Goal: Task Accomplishment & Management: Manage account settings

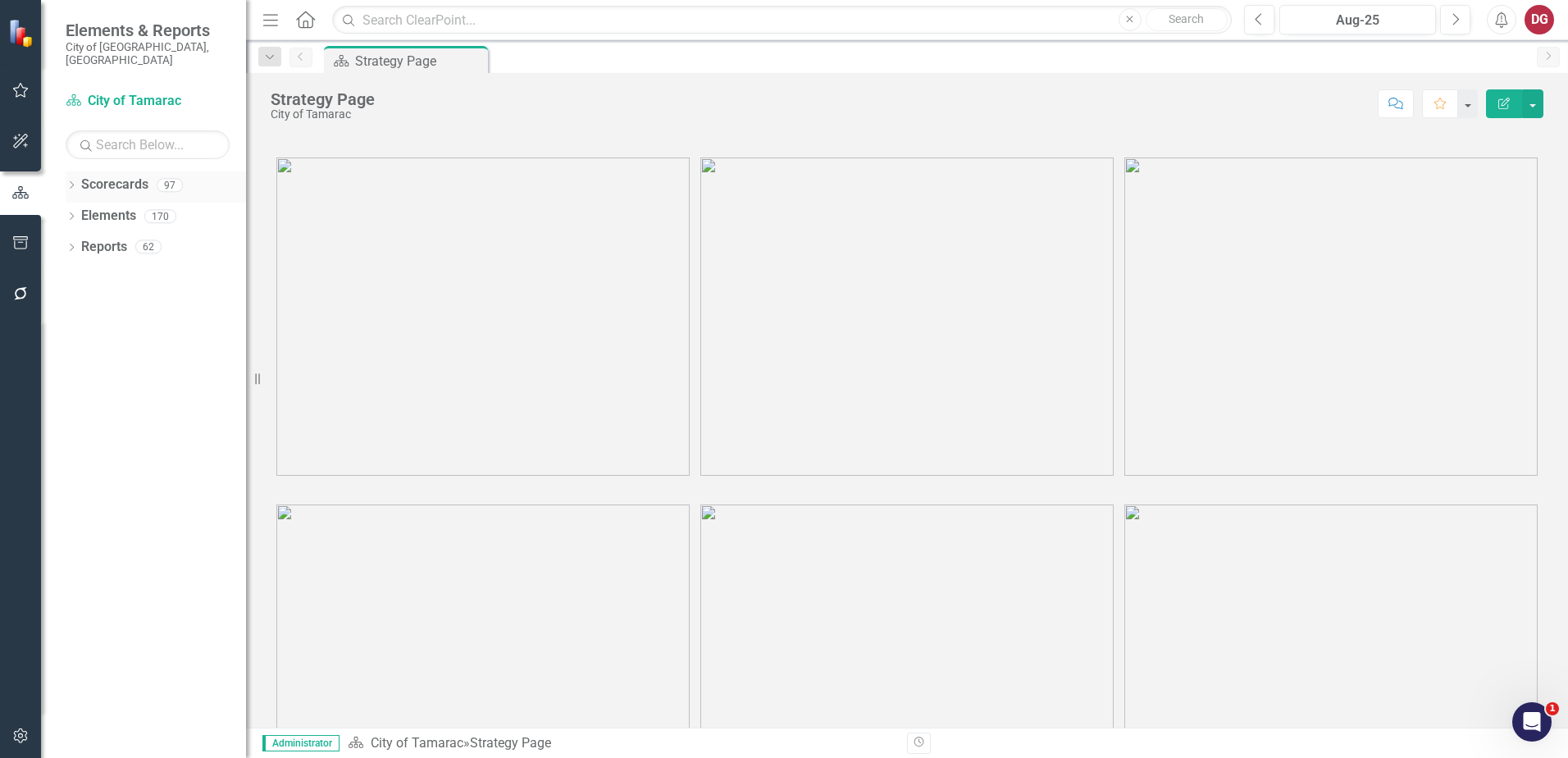
click at [66, 182] on icon "Dropdown" at bounding box center [71, 186] width 11 height 9
click at [87, 209] on div "Dropdown" at bounding box center [82, 216] width 17 height 14
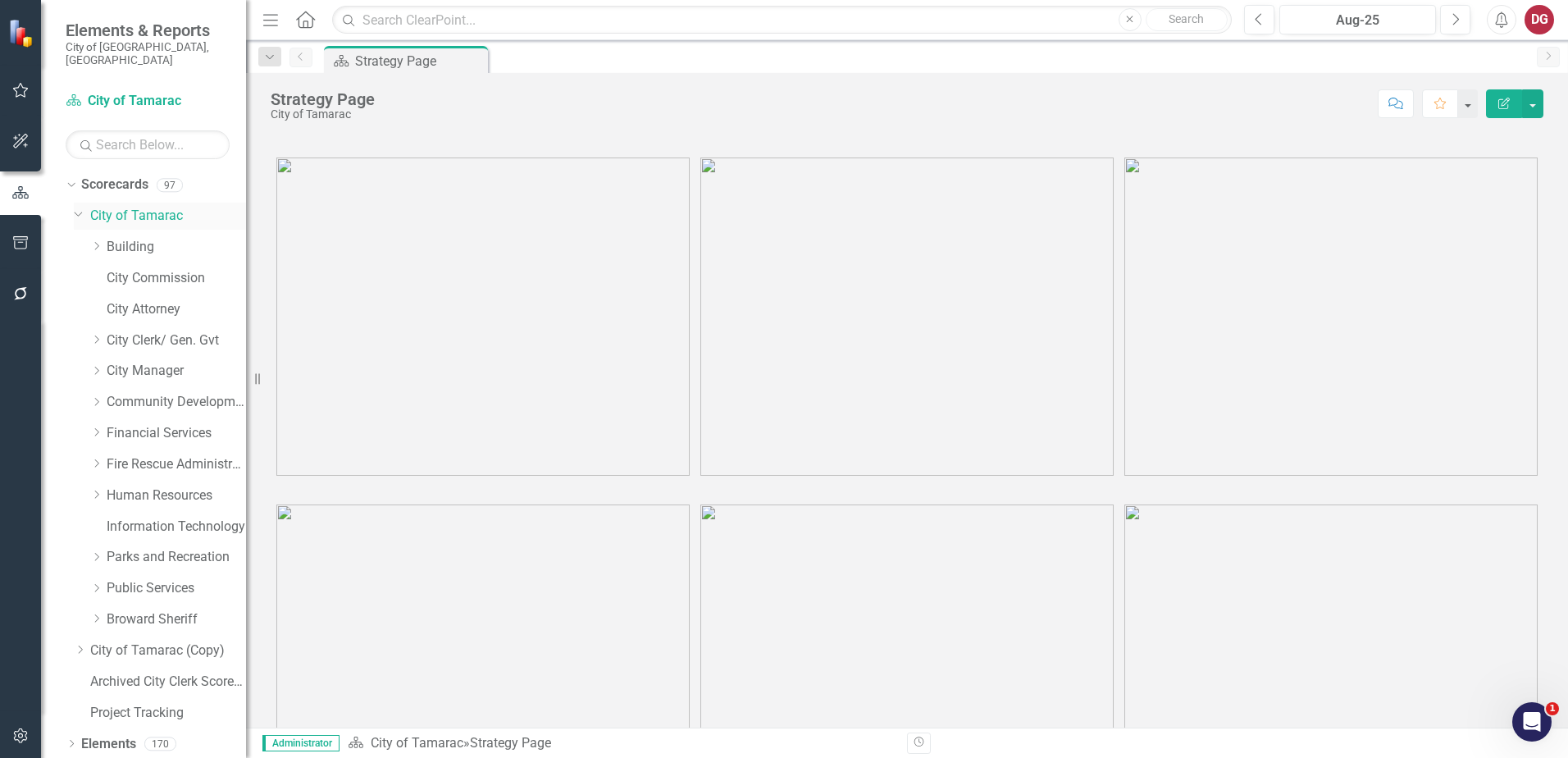
click at [137, 207] on link "City of Tamarac" at bounding box center [168, 216] width 155 height 19
click at [102, 395] on div "Dropdown" at bounding box center [98, 402] width 17 height 14
click at [158, 424] on link "Planning and Zoning" at bounding box center [184, 434] width 123 height 19
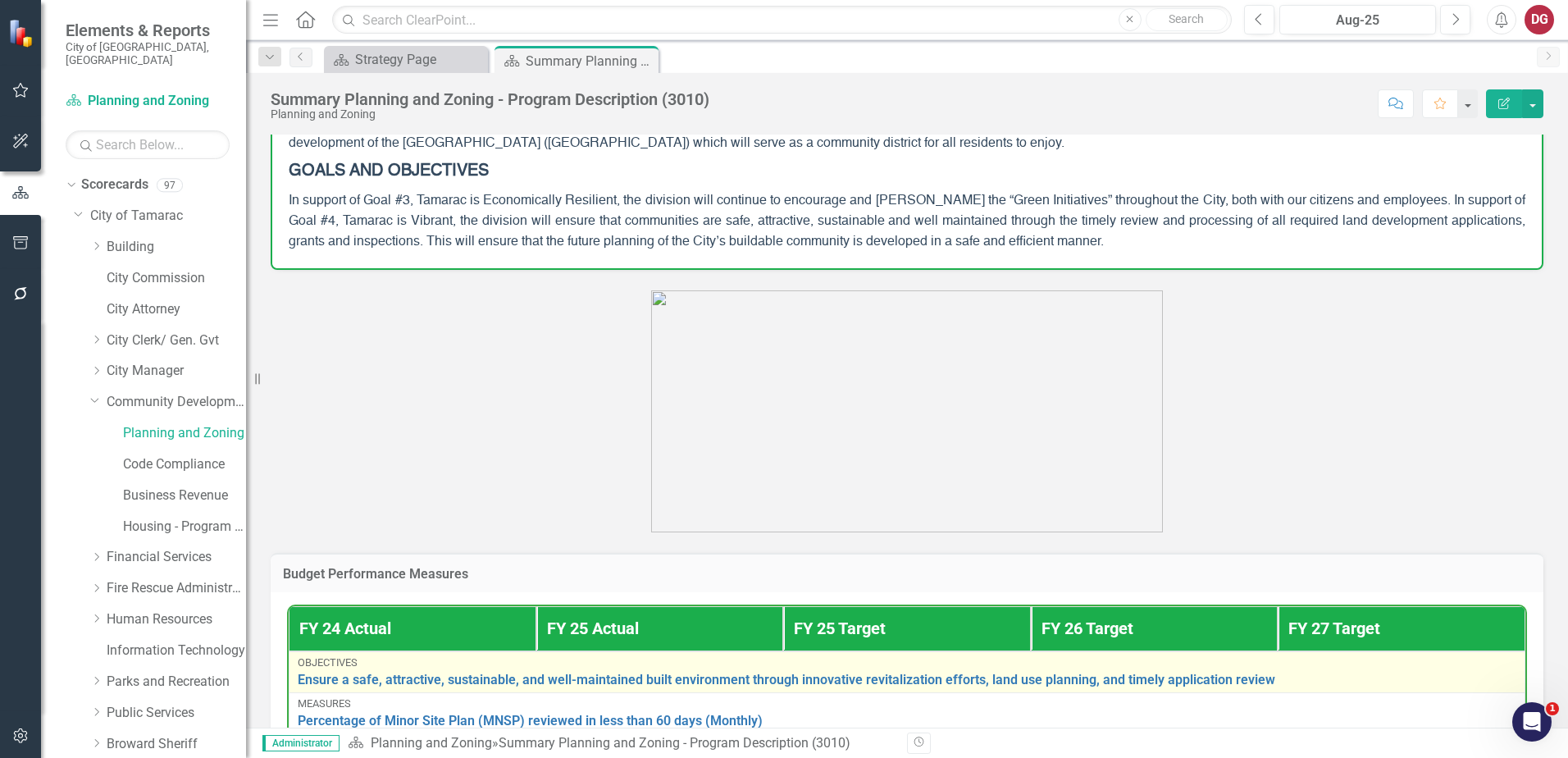
scroll to position [504, 0]
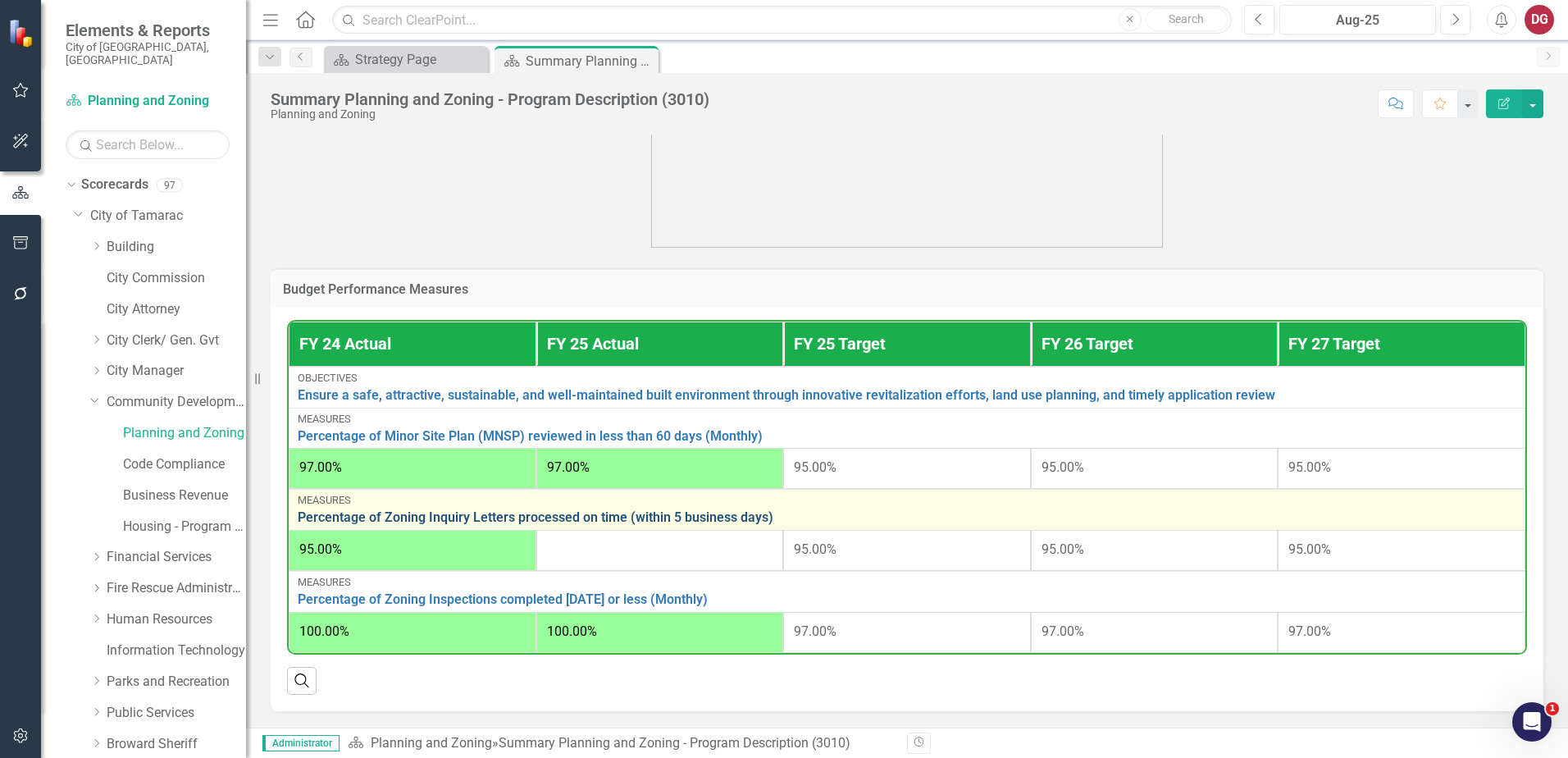
click at [549, 511] on link "Percentage of Zoning Inquiry Letters processed on time (within 5 business days)" at bounding box center [907, 518] width 1219 height 15
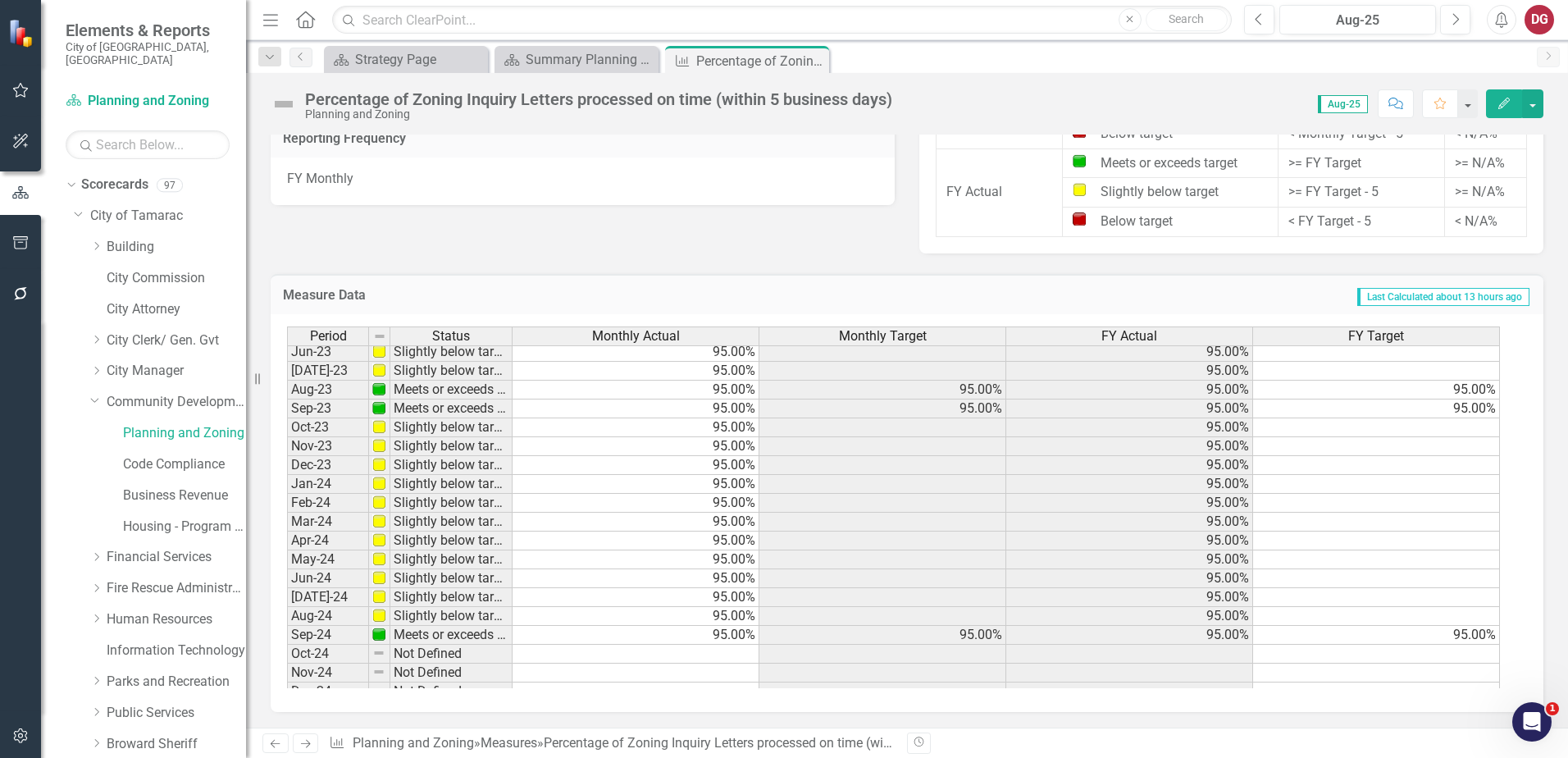
scroll to position [410, 0]
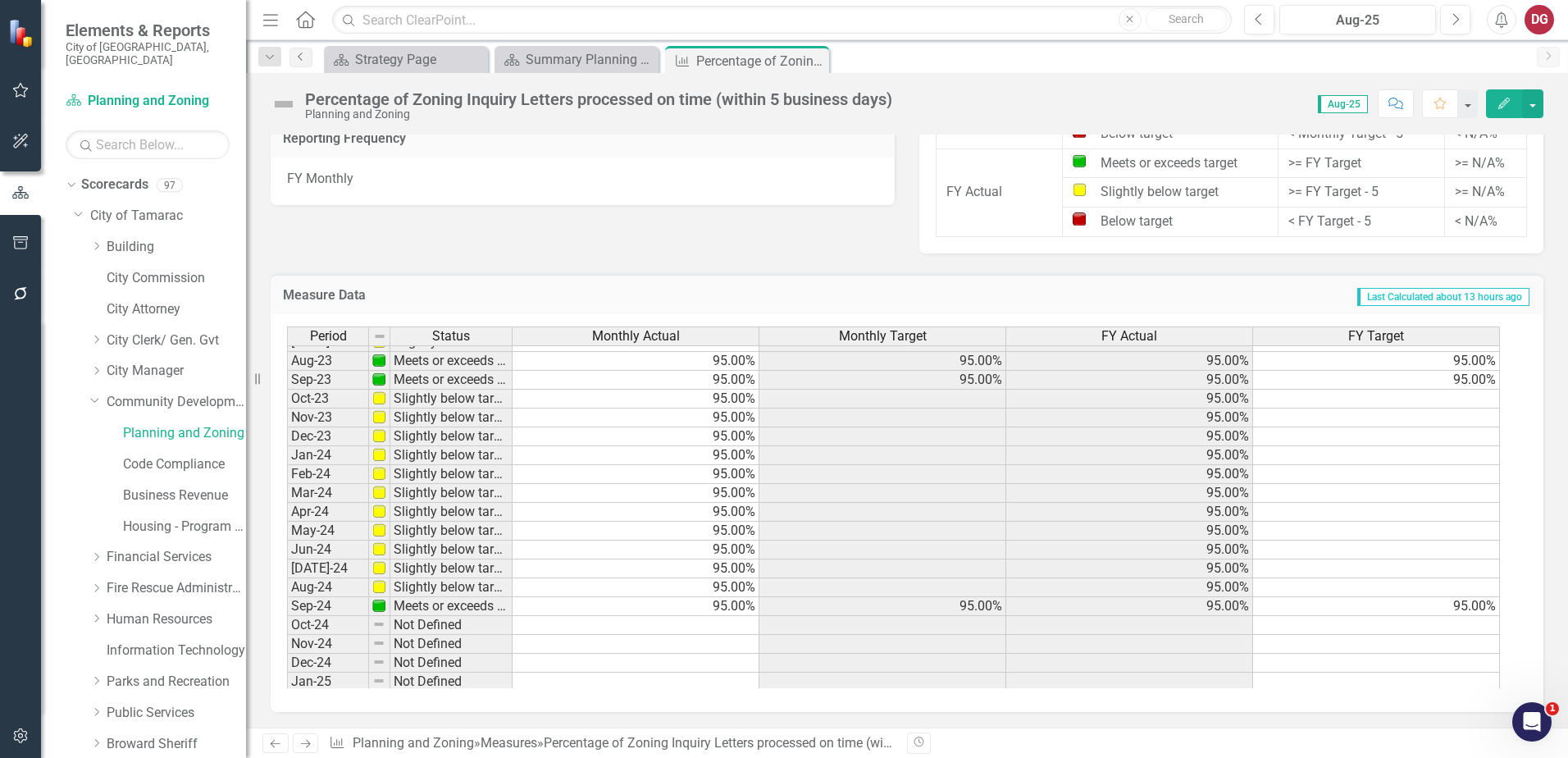
click at [300, 55] on icon "Previous" at bounding box center [301, 56] width 13 height 10
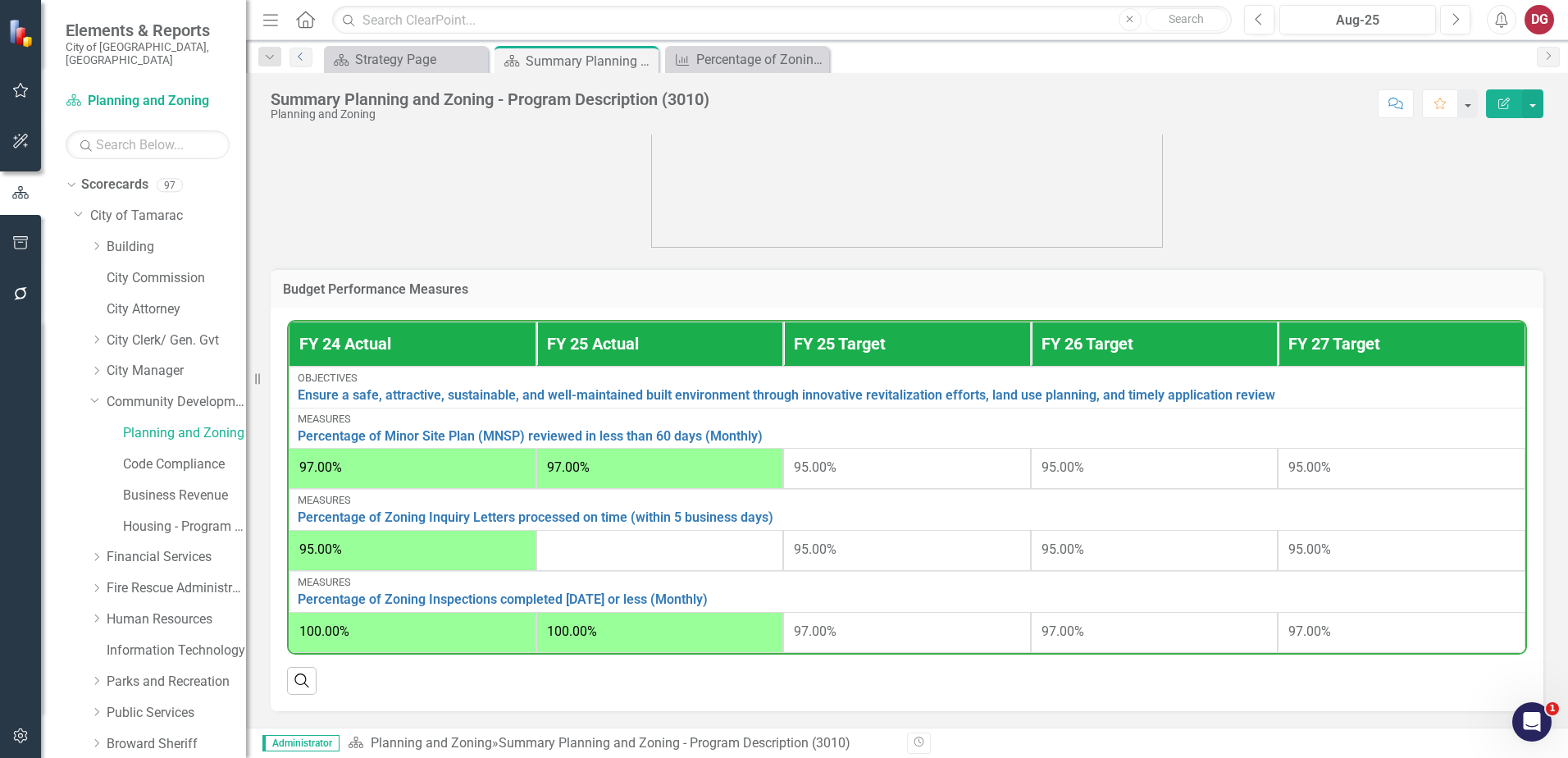
scroll to position [504, 0]
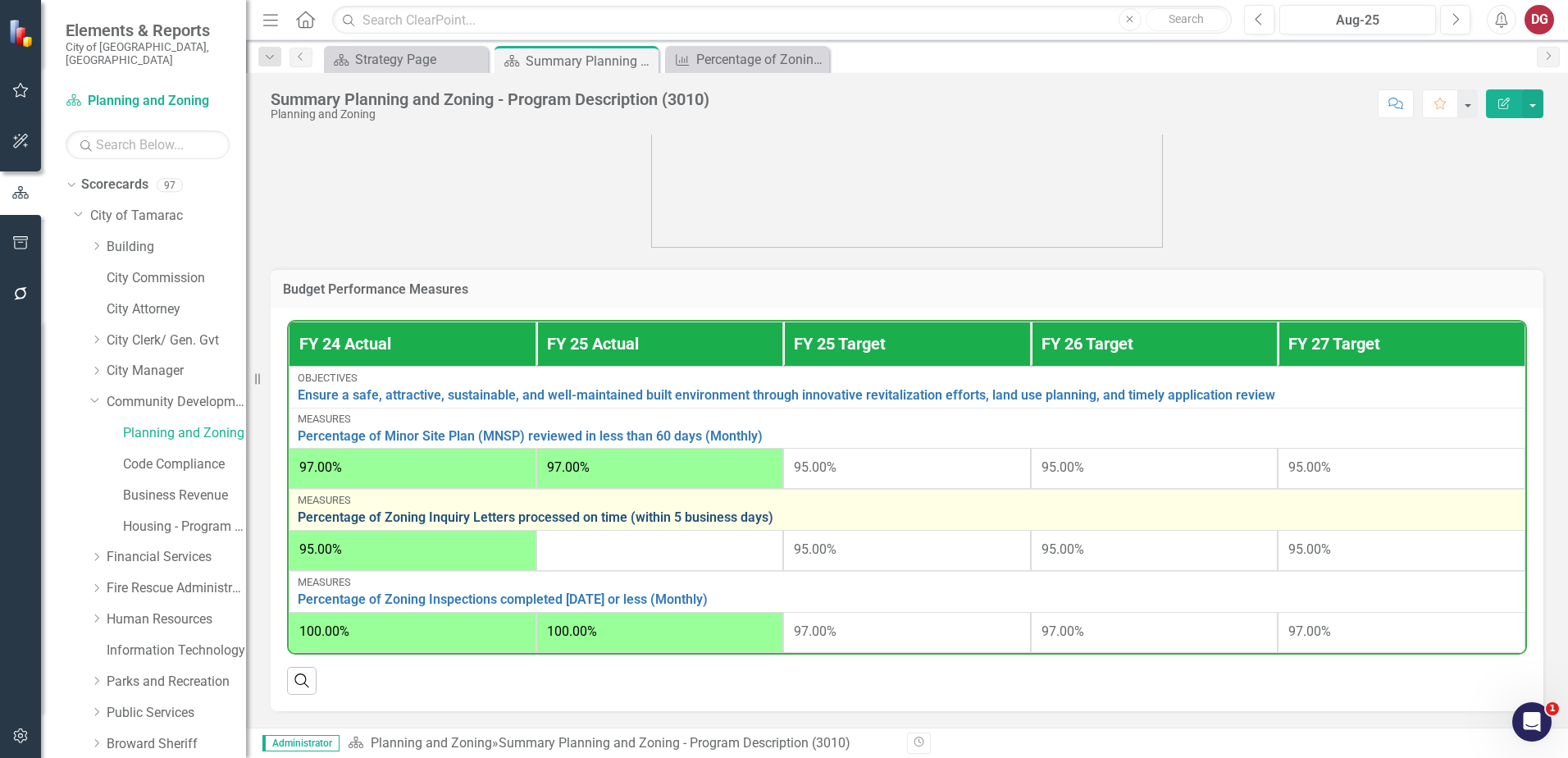
click at [436, 511] on link "Percentage of Zoning Inquiry Letters processed on time (within 5 business days)" at bounding box center [907, 518] width 1219 height 15
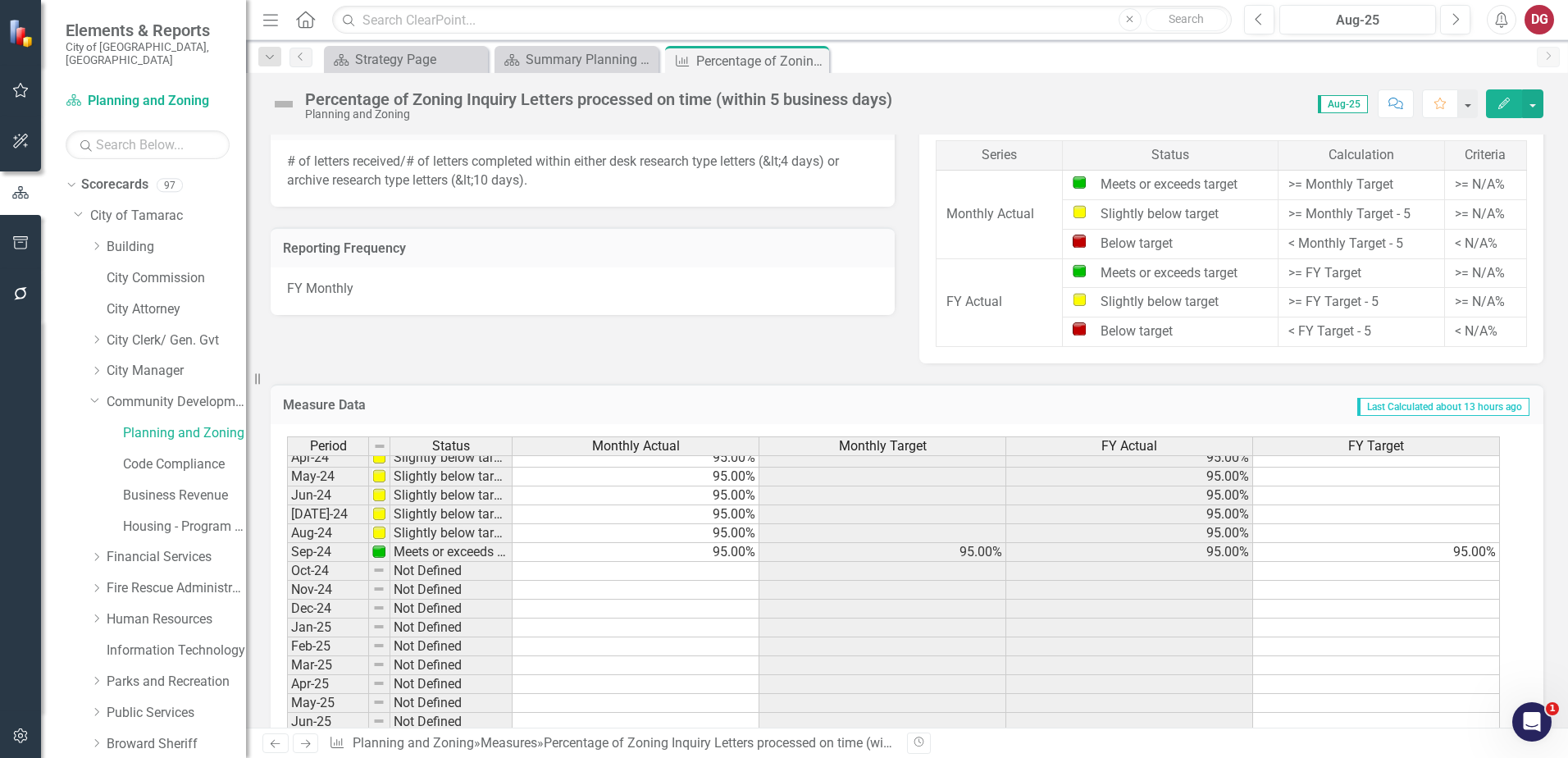
click at [1467, 552] on tbody "Jan-23 Slightly below target 95.00% 95.00% Feb-23 Slightly below target 95.00% …" at bounding box center [893, 496] width 1213 height 661
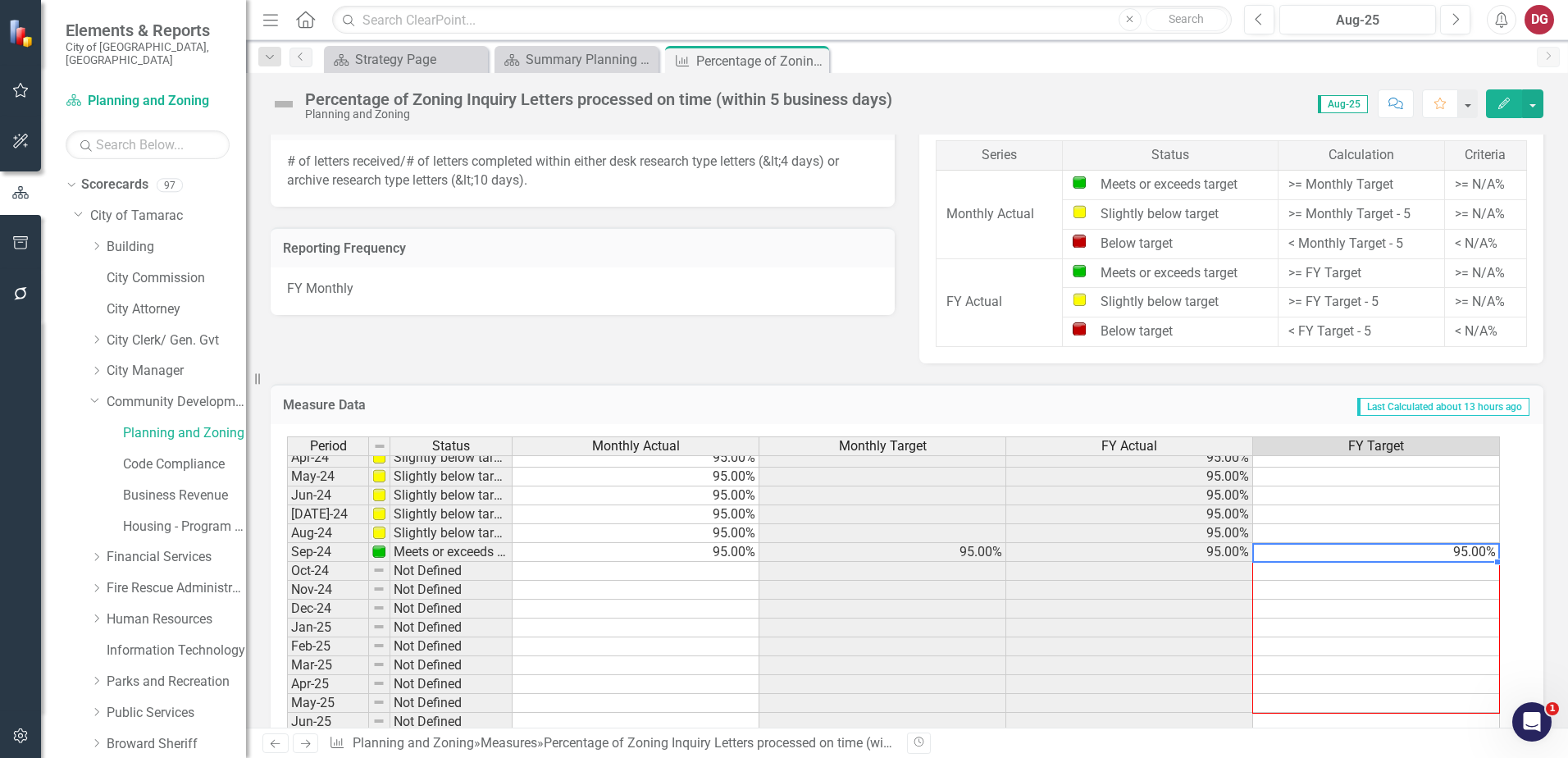
drag, startPoint x: 1496, startPoint y: 561, endPoint x: 1438, endPoint y: 717, distance: 166.4
click at [287, 717] on div "Period Status Monthly Actual Monthly Target FY Actual FY Target Apr-23 Slightly…" at bounding box center [287, 513] width 0 height 624
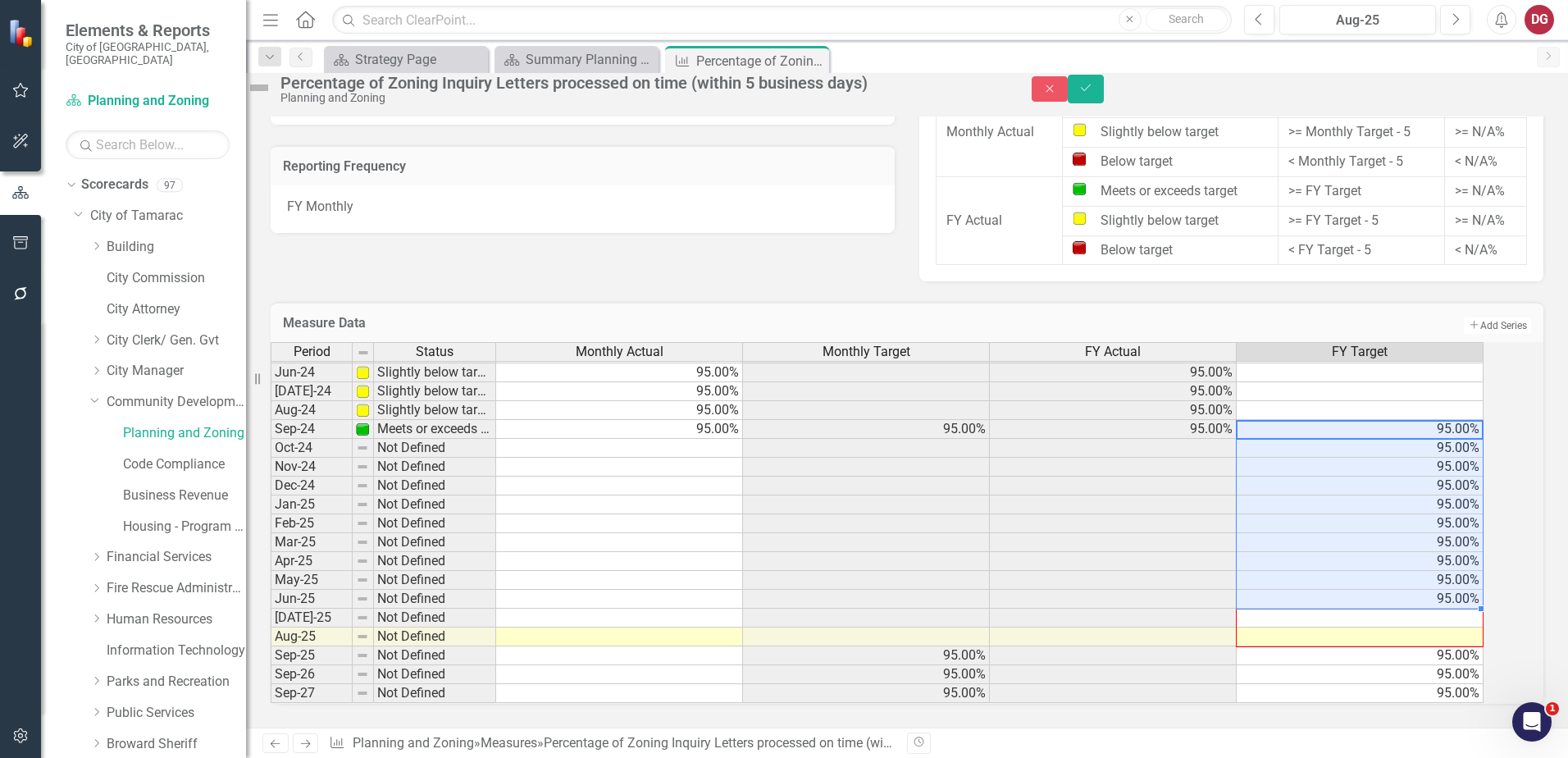
drag, startPoint x: 1497, startPoint y: 590, endPoint x: 1495, endPoint y: 626, distance: 36.1
click at [271, 626] on div "Period Status Monthly Actual Monthly Target FY Actual FY Target Apr-23 Slightly…" at bounding box center [271, 391] width 0 height 624
click at [1093, 93] on icon "Save" at bounding box center [1086, 88] width 15 height 11
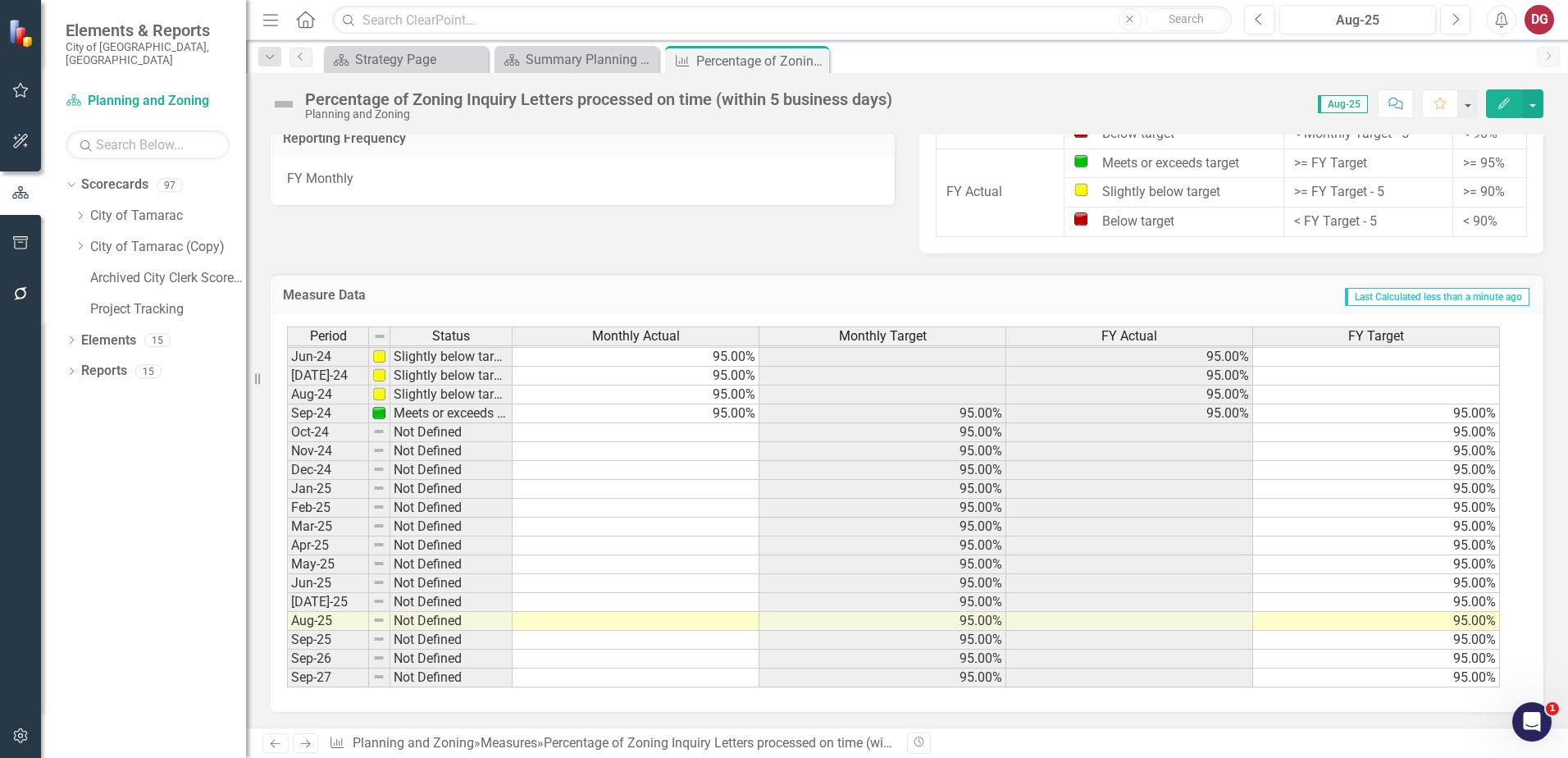
click at [1454, 297] on span "Last Calculated less than a minute ago" at bounding box center [1437, 296] width 185 height 18
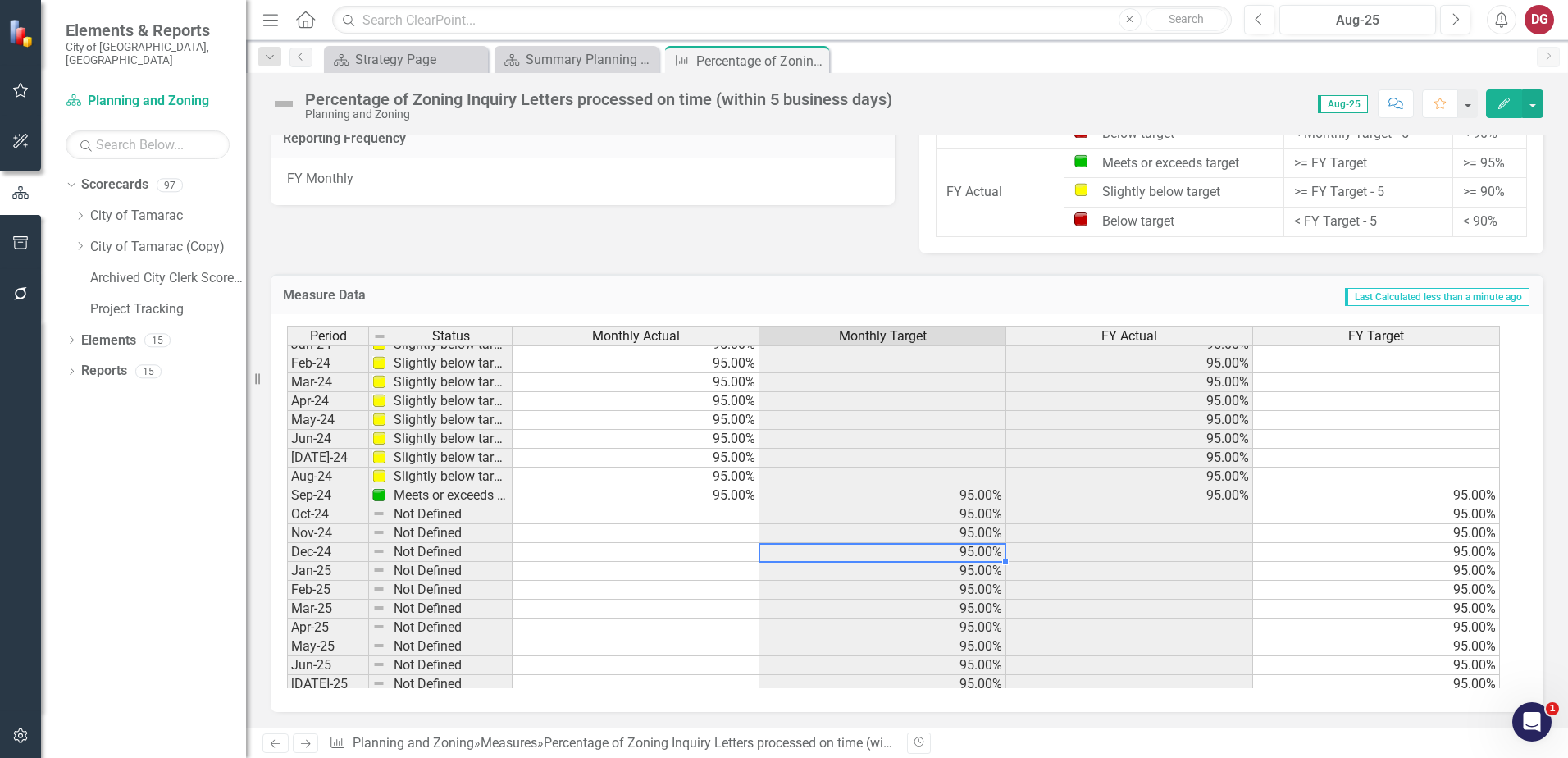
click at [961, 553] on tbody "Feb-23 Slightly below target 95.00% 95.00% Mar-23 Slightly below target 95.00% …" at bounding box center [893, 449] width 1213 height 643
click at [1186, 535] on td at bounding box center [1130, 533] width 247 height 19
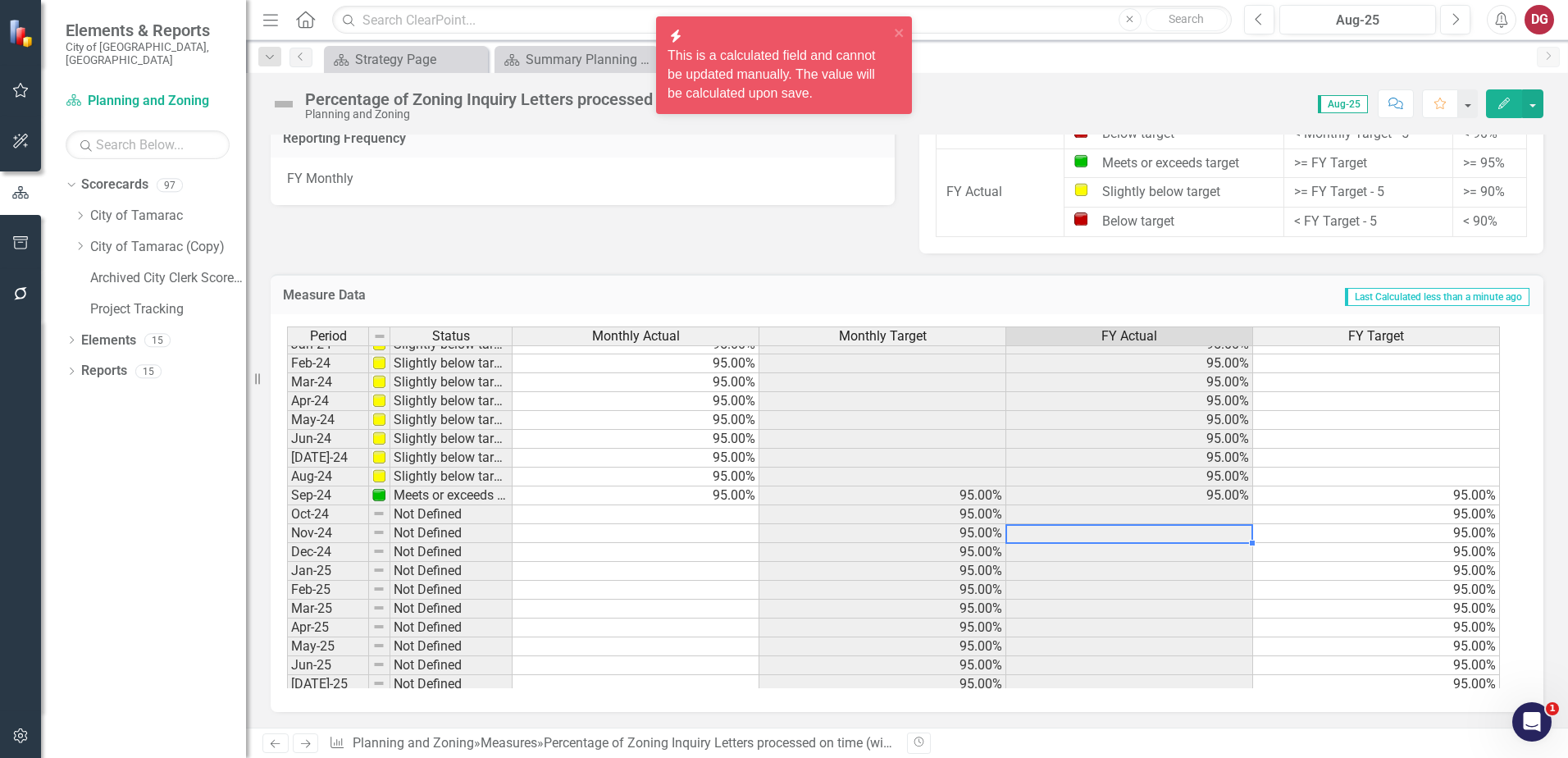
click at [1186, 535] on td at bounding box center [1130, 533] width 247 height 19
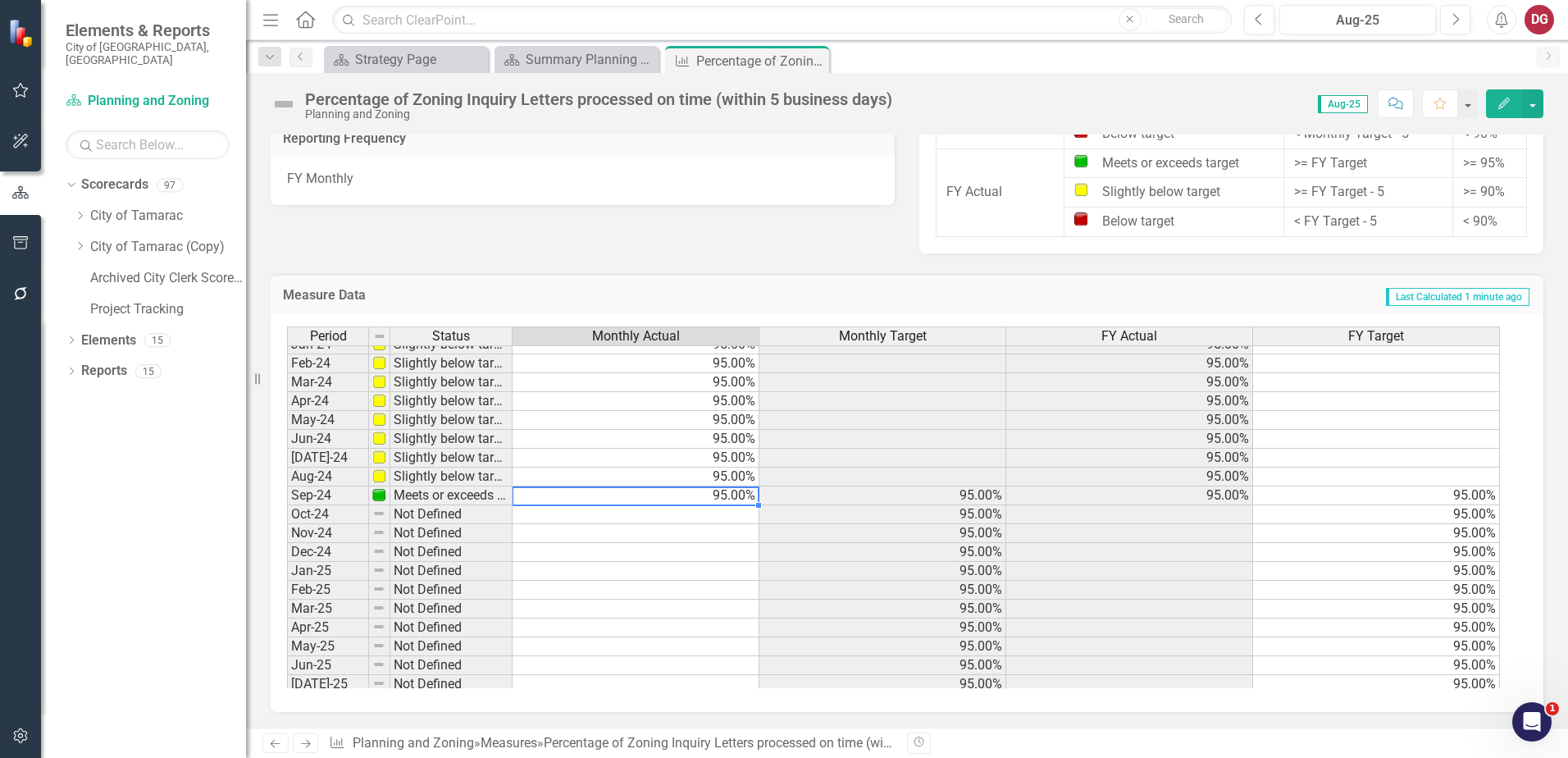
click at [729, 497] on td "95.00%" at bounding box center [636, 496] width 247 height 19
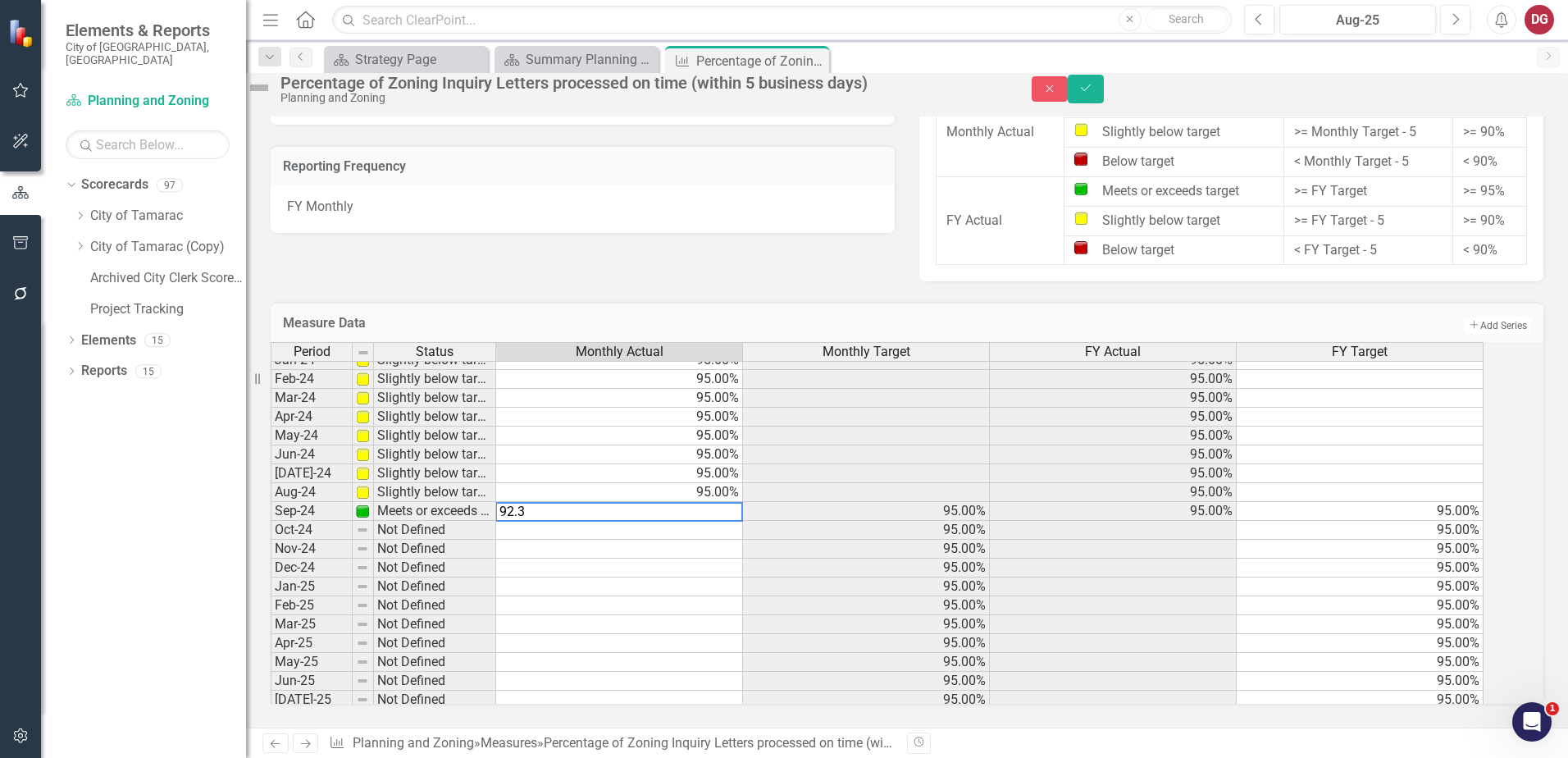
type textarea "92.30"
click at [1104, 97] on button "Save" at bounding box center [1086, 89] width 37 height 29
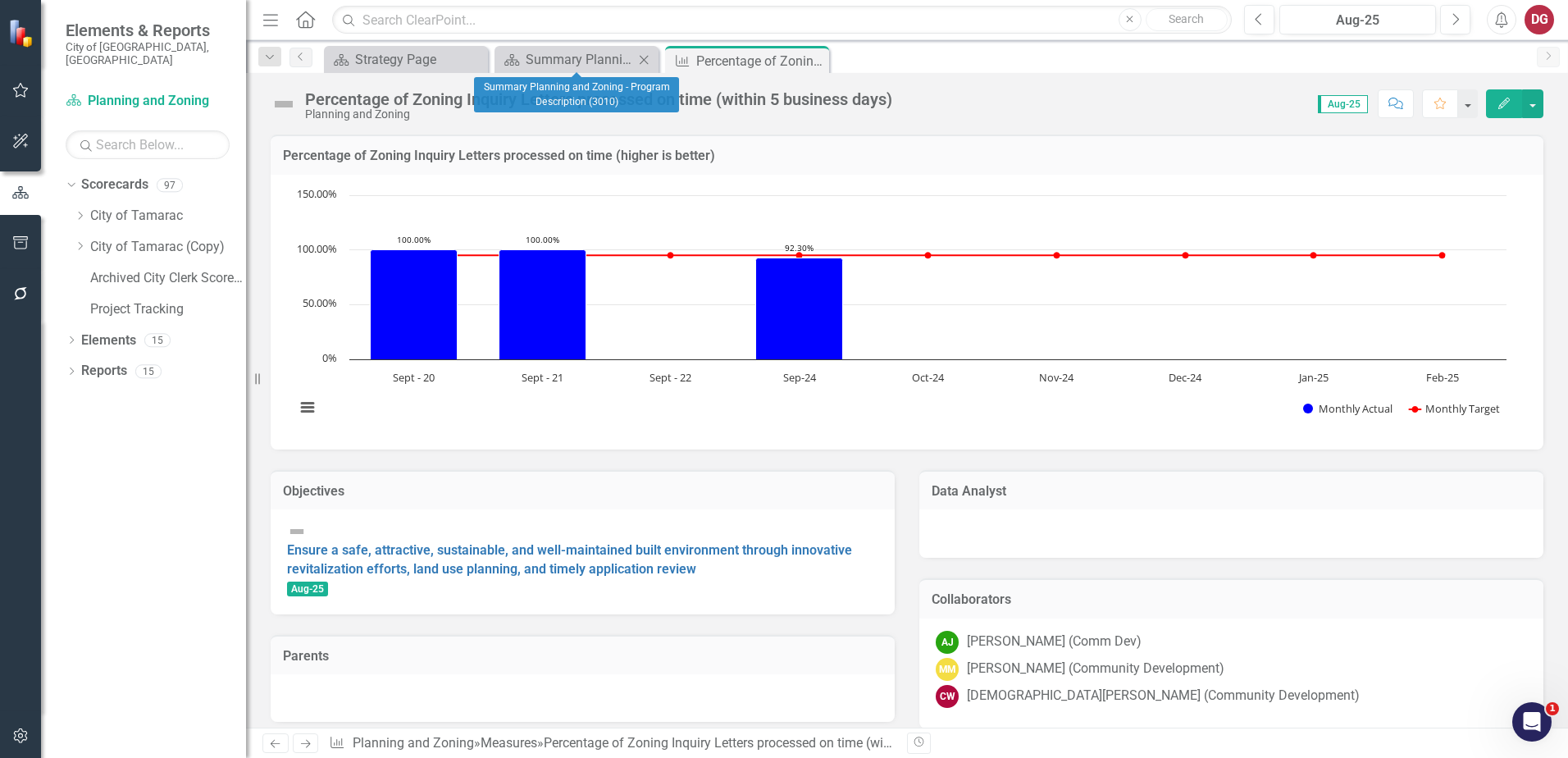
click at [553, 48] on div "Scorecard Summary Planning and Zoning - Program Description (3010) Close" at bounding box center [576, 59] width 164 height 27
click at [570, 53] on div "Summary Planning and Zoning - Program Description (3010)" at bounding box center [580, 60] width 109 height 21
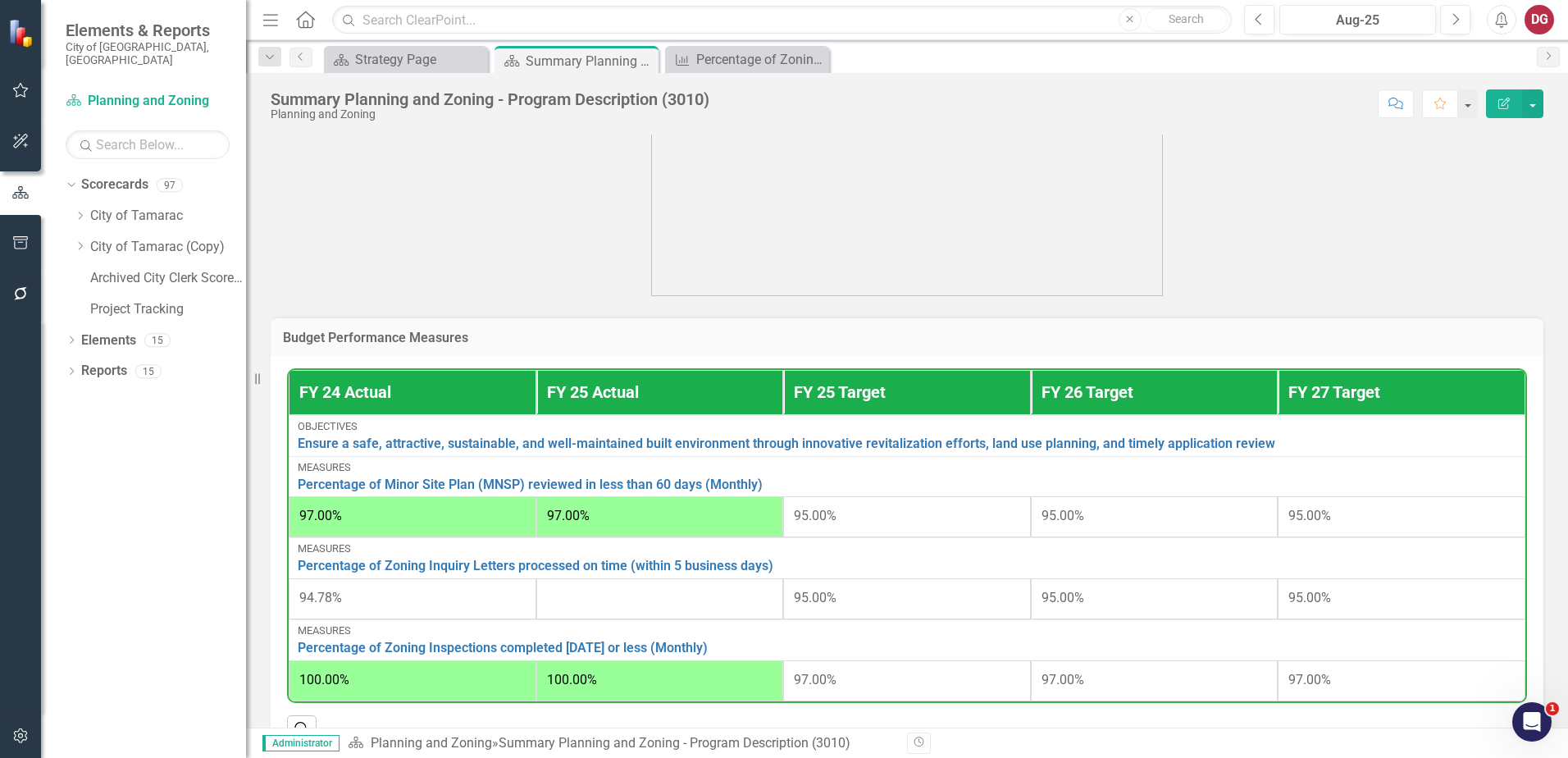
scroll to position [492, 0]
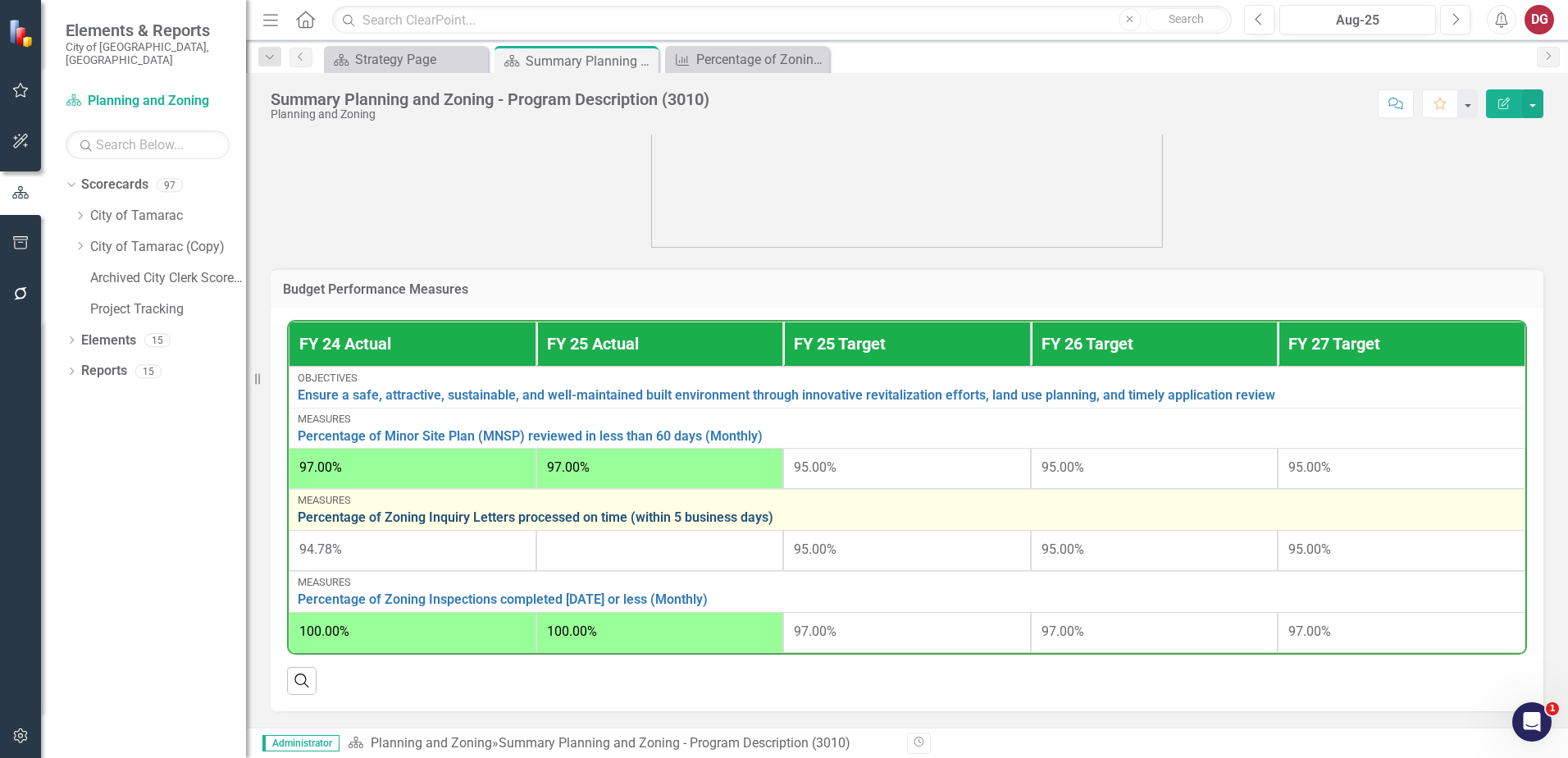
click at [654, 517] on link "Percentage of Zoning Inquiry Letters processed on time (within 5 business days)" at bounding box center [907, 518] width 1219 height 15
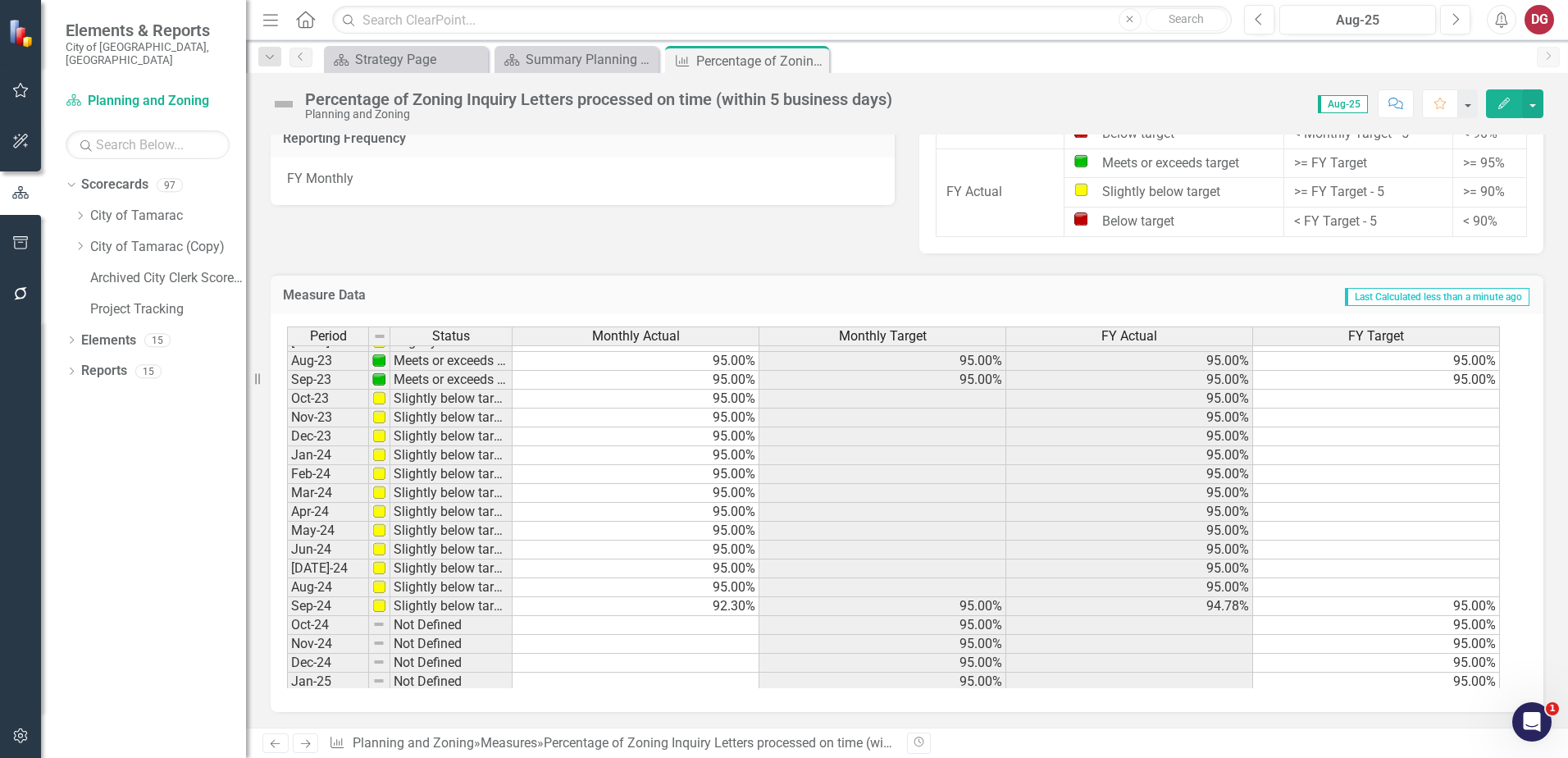
scroll to position [467, 0]
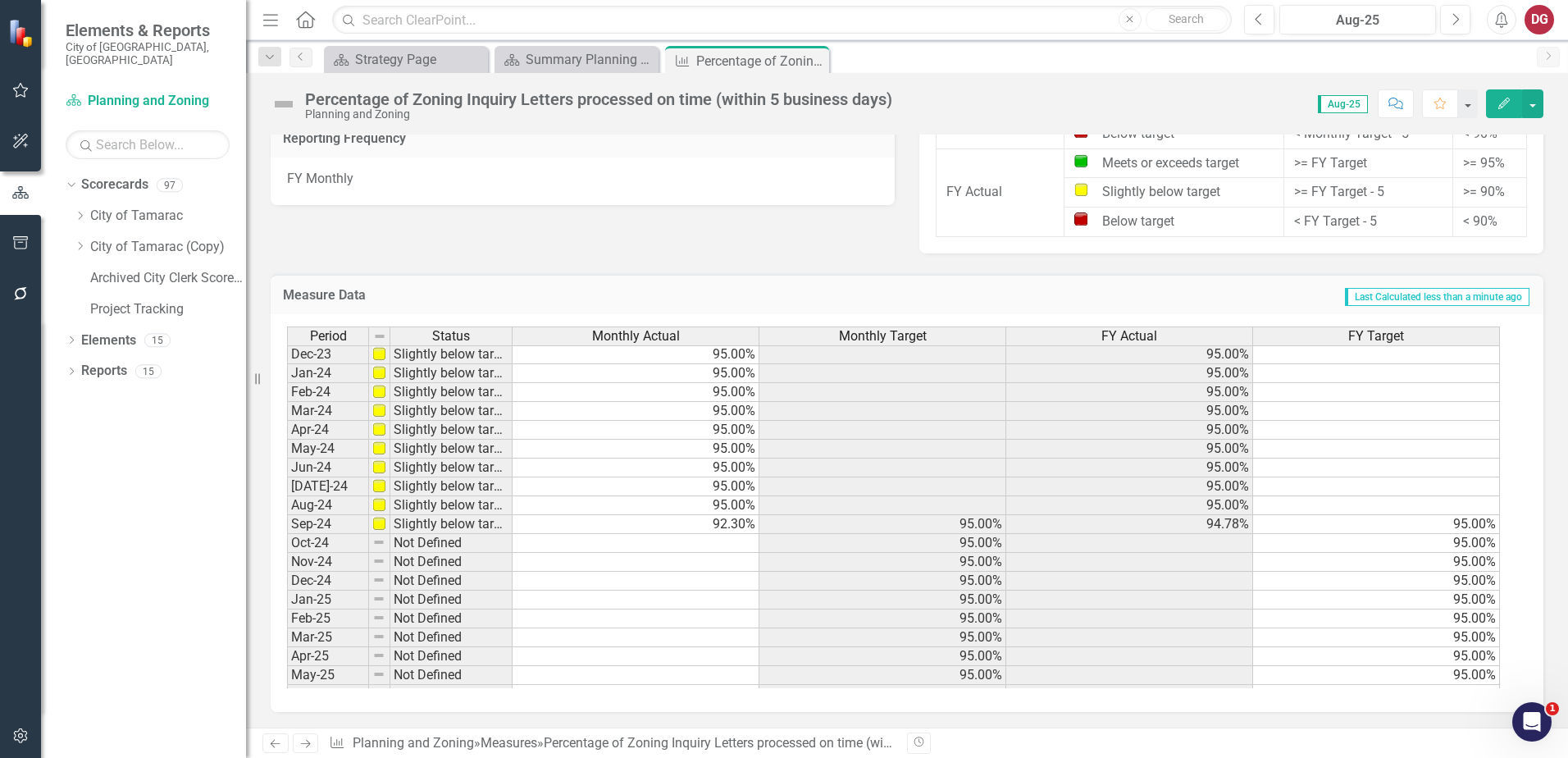
click at [724, 529] on tbody "Nov-22 Slightly below target 95.00% 95.00% Dec-22 Slightly below target 95.00% …" at bounding box center [893, 449] width 1213 height 699
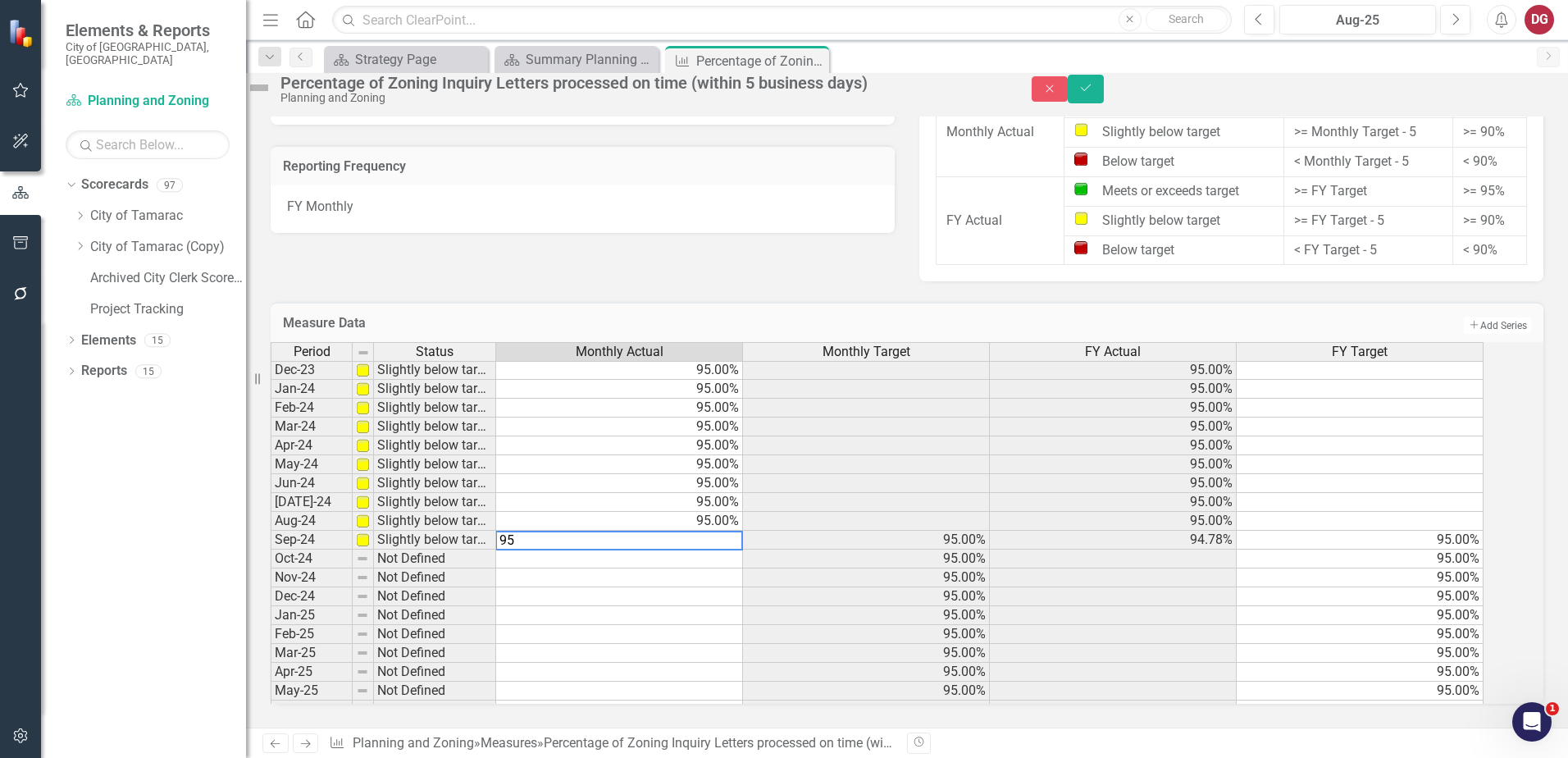
click at [773, 302] on div "Measure Data Add Add Series" at bounding box center [907, 321] width 1273 height 40
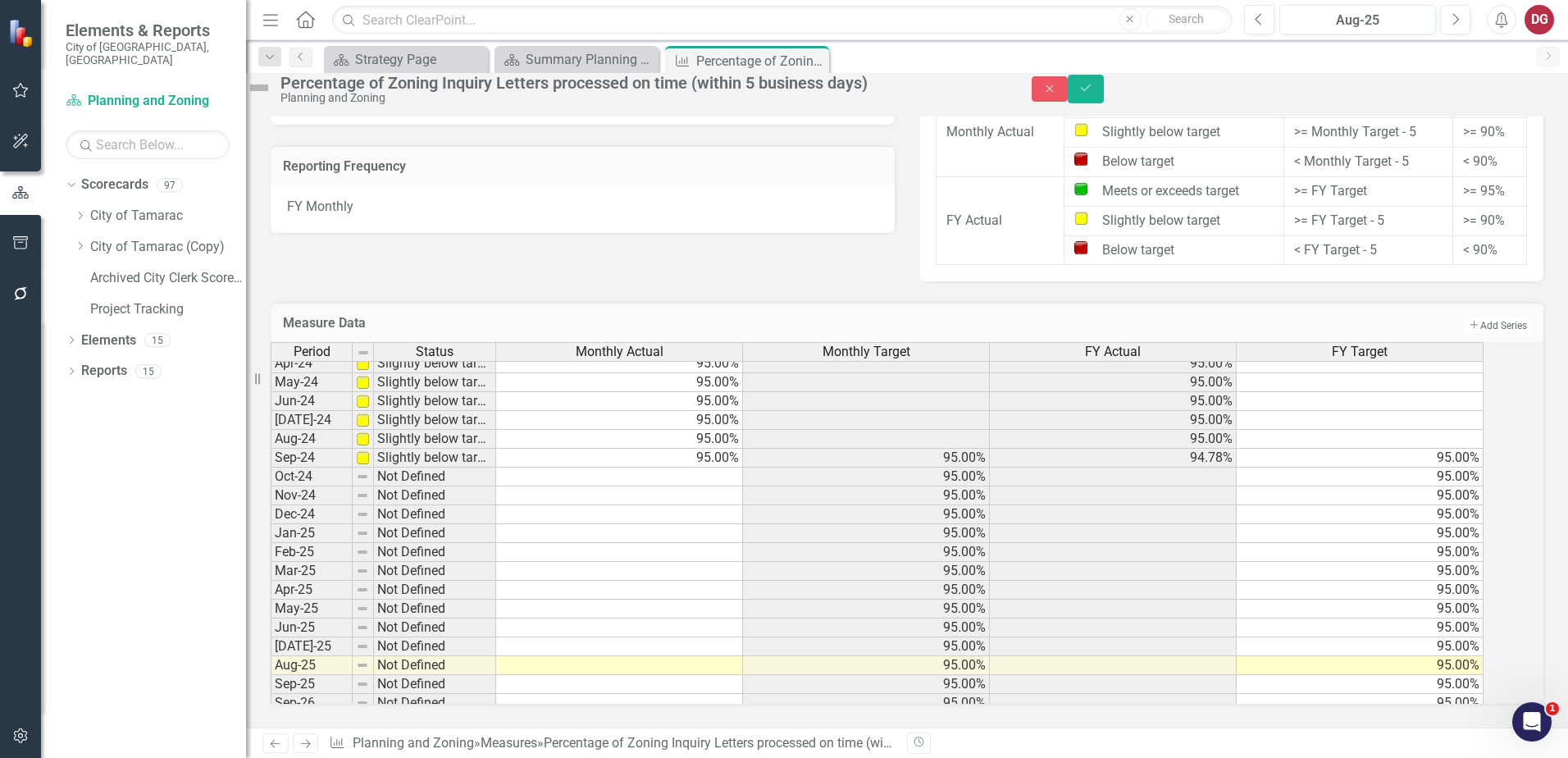
scroll to position [603, 0]
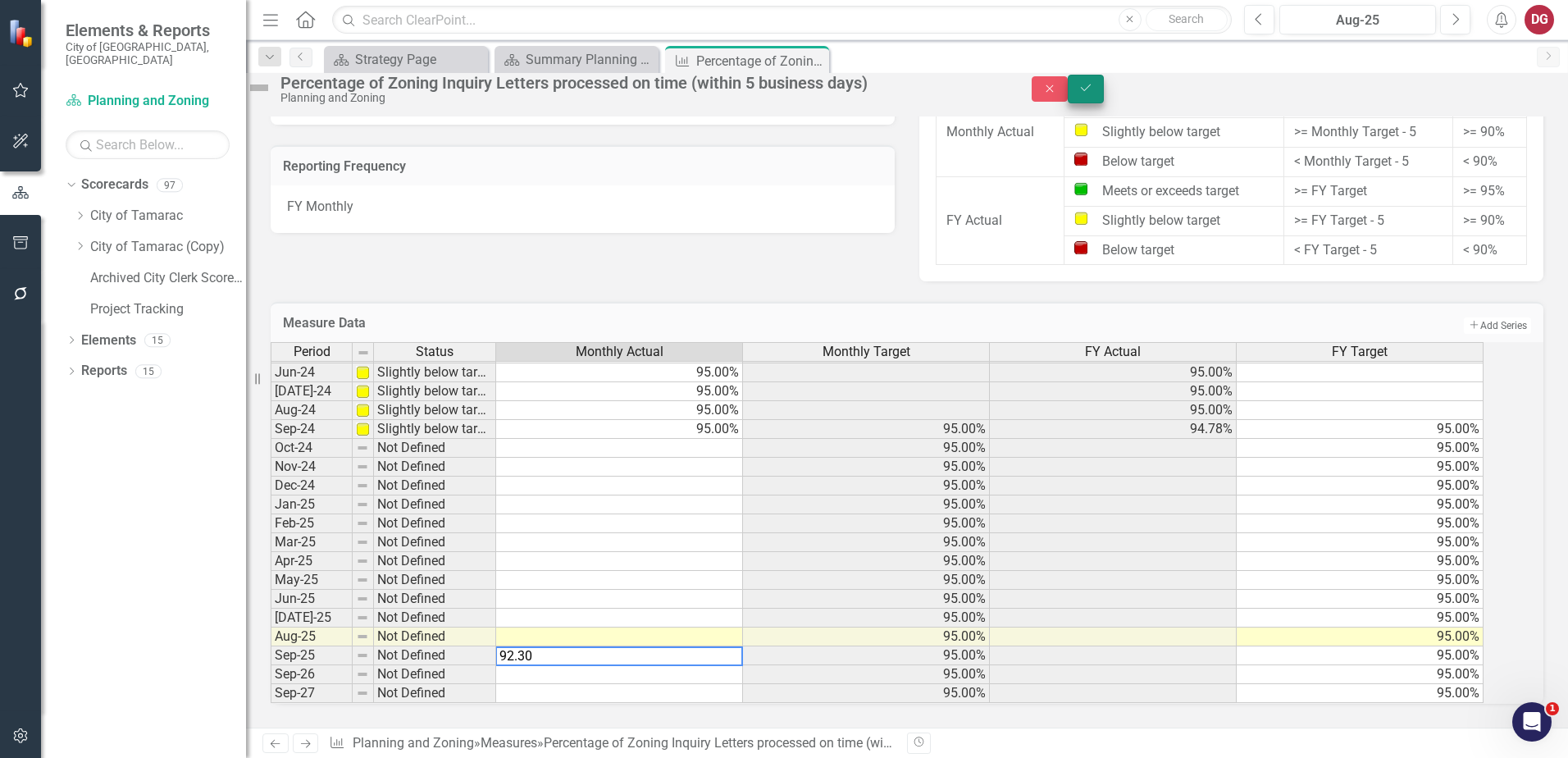
type textarea "92.30"
click at [1104, 102] on button "Save" at bounding box center [1086, 89] width 37 height 29
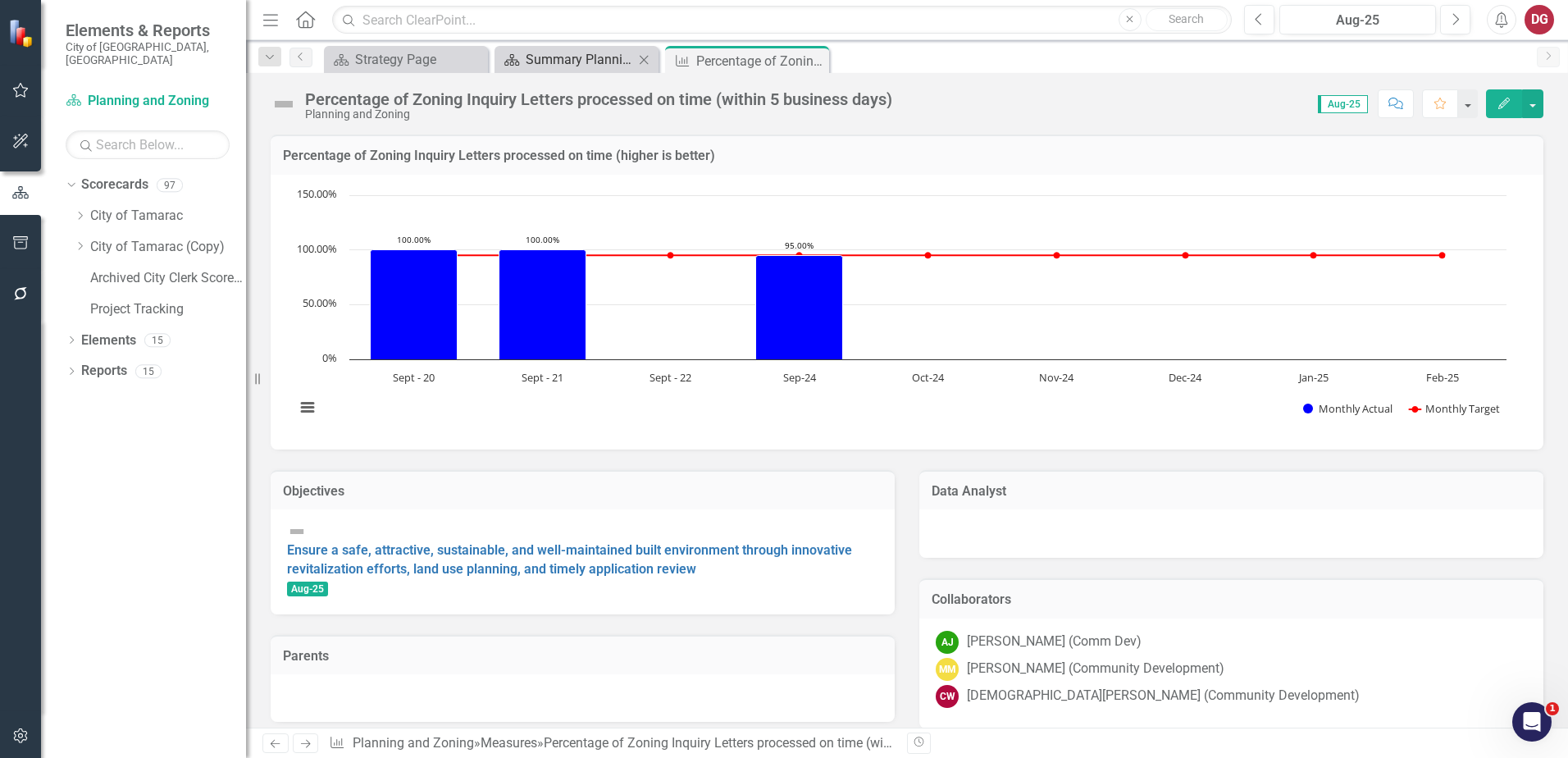
click at [557, 52] on div "Summary Planning and Zoning - Program Description (3010)" at bounding box center [580, 60] width 109 height 21
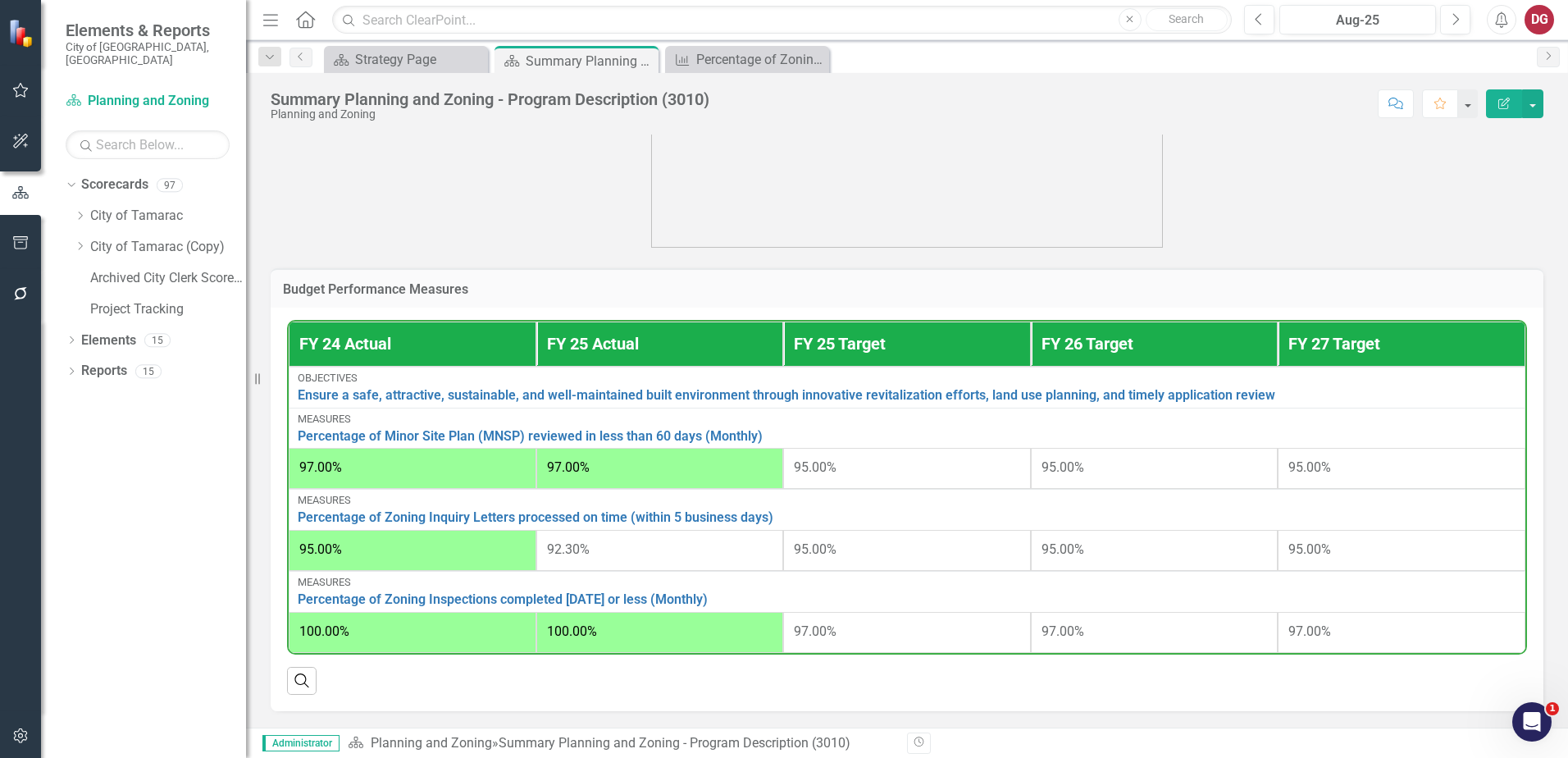
scroll to position [504, 0]
